Goal: Transaction & Acquisition: Book appointment/travel/reservation

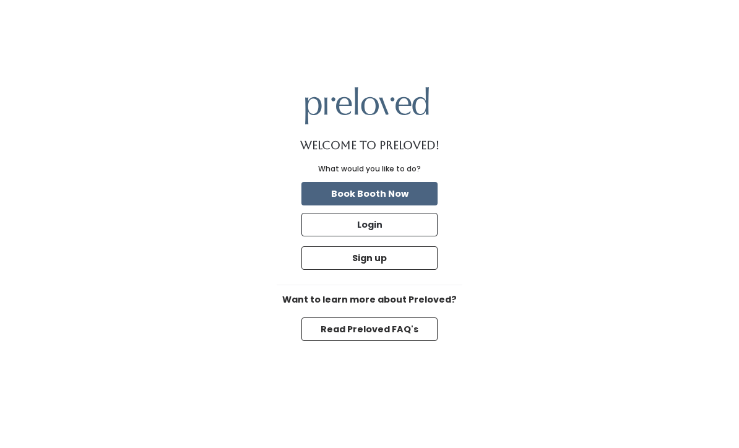
click at [389, 206] on button "Book Booth Now" at bounding box center [370, 194] width 136 height 24
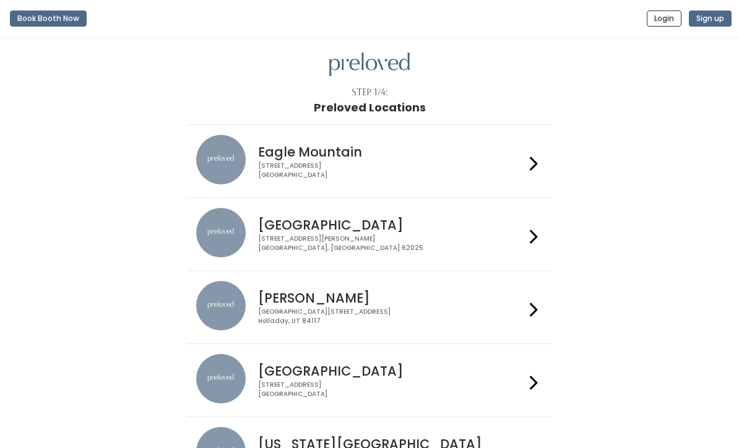
click at [432, 233] on div "Edwardsville 1500 Troy Road, Unit A‑B Edwardsville, IL 62025" at bounding box center [388, 230] width 271 height 45
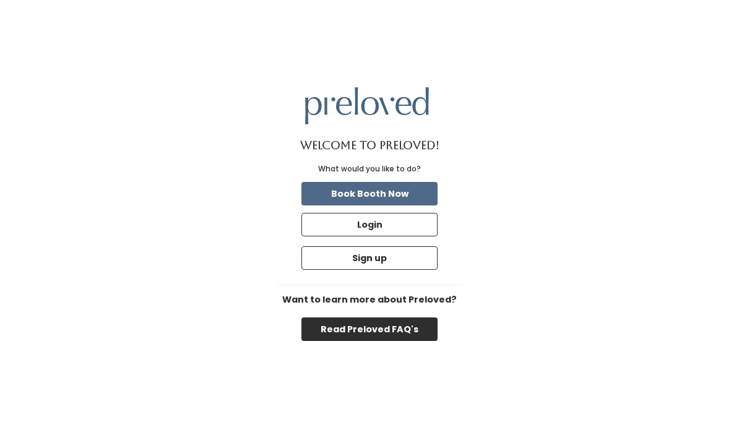
click at [397, 341] on button "Read Preloved FAQ's" at bounding box center [370, 330] width 136 height 24
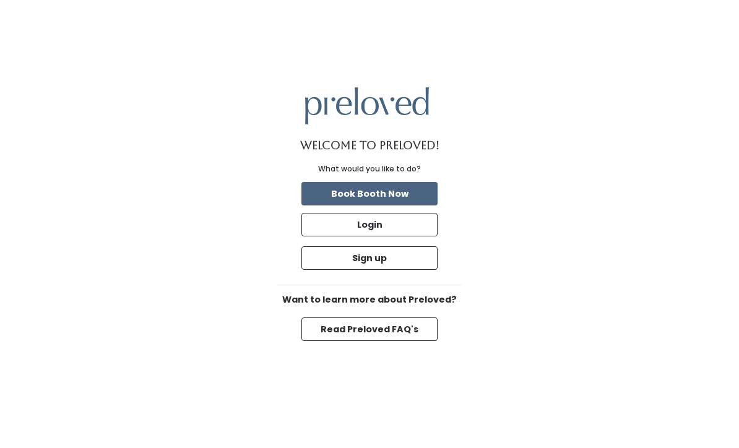
click at [390, 206] on button "Book Booth Now" at bounding box center [370, 194] width 136 height 24
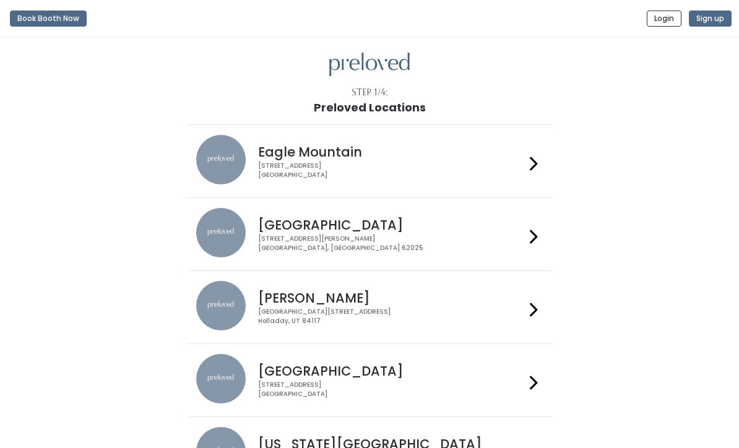
click at [386, 242] on div "1500 Troy Road, Unit A‑B Edwardsville, IL 62025" at bounding box center [391, 244] width 266 height 18
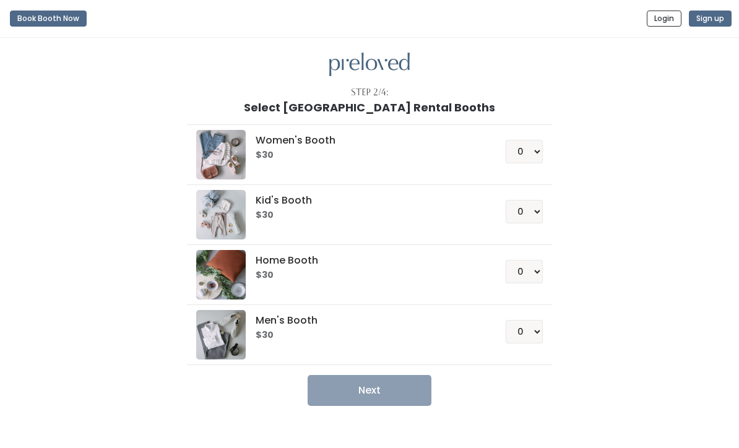
click at [390, 161] on div "Women's Booth $30 0 1 2 3 4" at bounding box center [369, 155] width 346 height 50
click at [300, 162] on div "Women's Booth $30 0 1 2 3 4" at bounding box center [369, 155] width 346 height 50
click at [541, 163] on select "0 1 2 3 4" at bounding box center [524, 152] width 37 height 24
click at [542, 155] on select "0 1 2 3 4" at bounding box center [524, 152] width 37 height 24
select select "1"
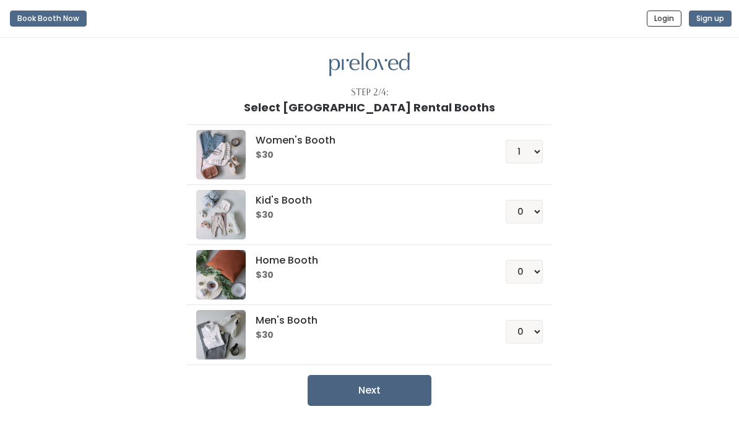
click at [401, 385] on button "Next" at bounding box center [370, 390] width 124 height 31
